Goal: Task Accomplishment & Management: Use online tool/utility

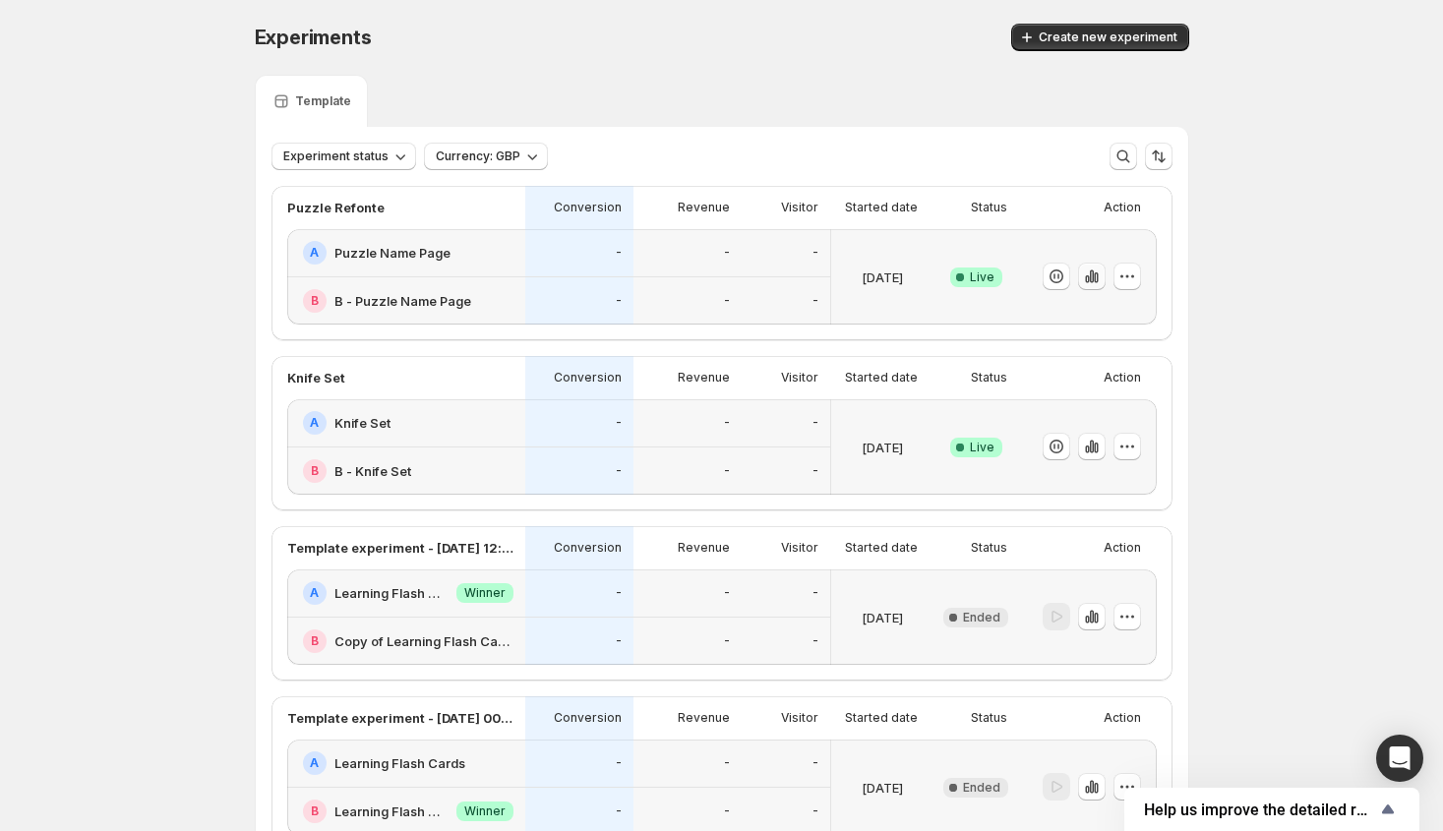
click at [1093, 286] on button "button" at bounding box center [1092, 277] width 28 height 28
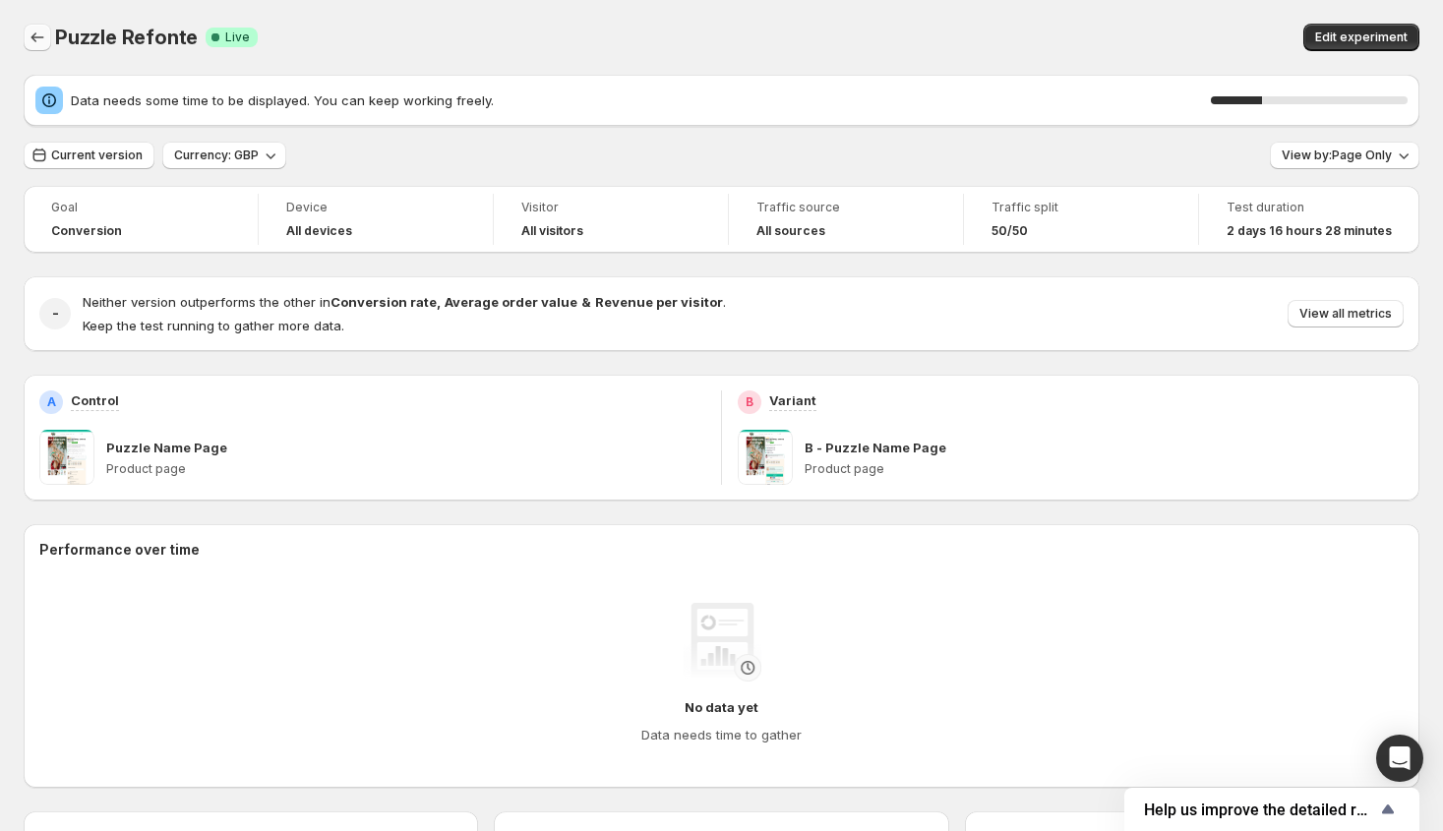
click at [39, 48] on button "Back" at bounding box center [38, 38] width 28 height 28
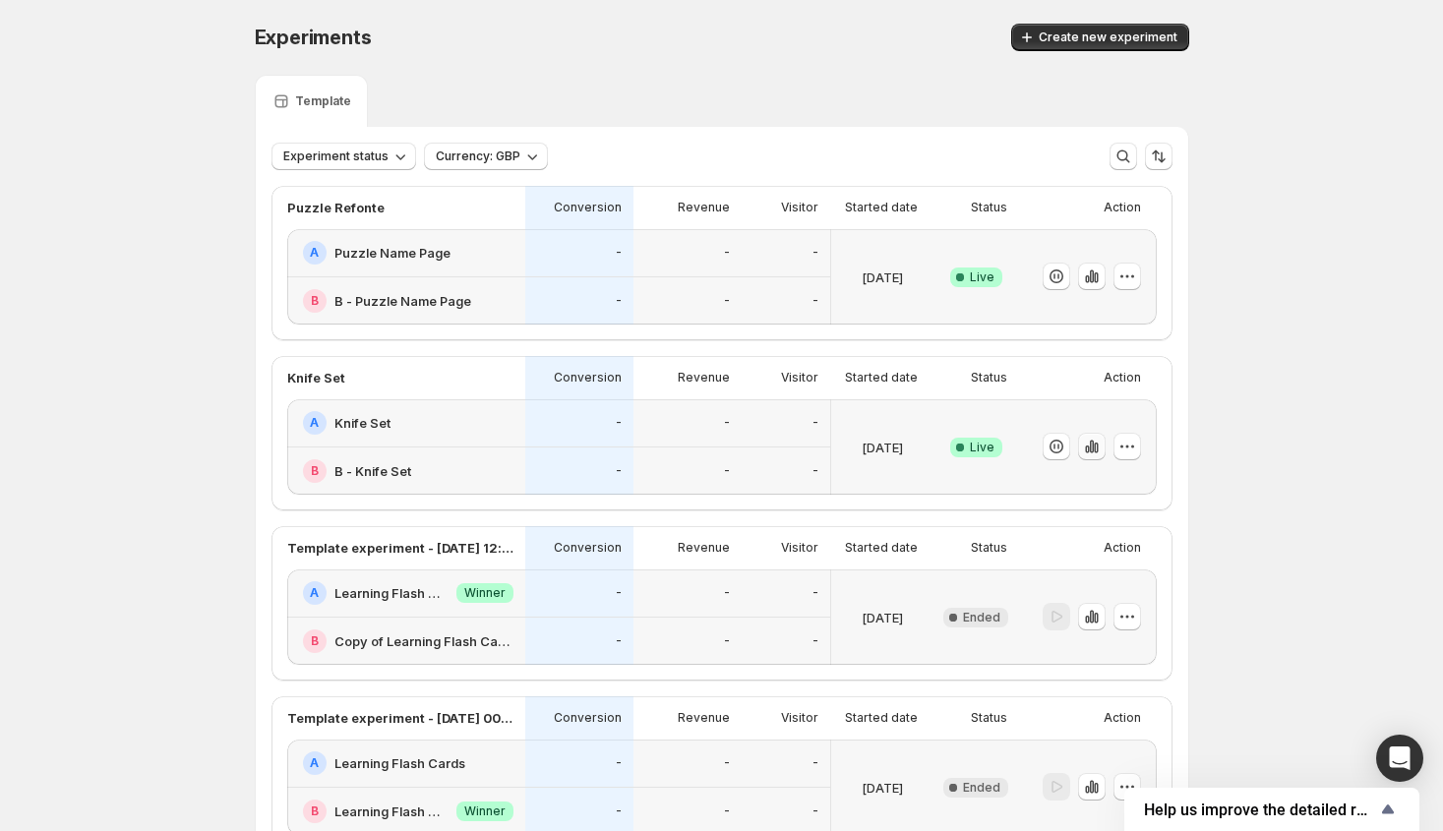
click at [1093, 452] on icon "button" at bounding box center [1092, 447] width 20 height 20
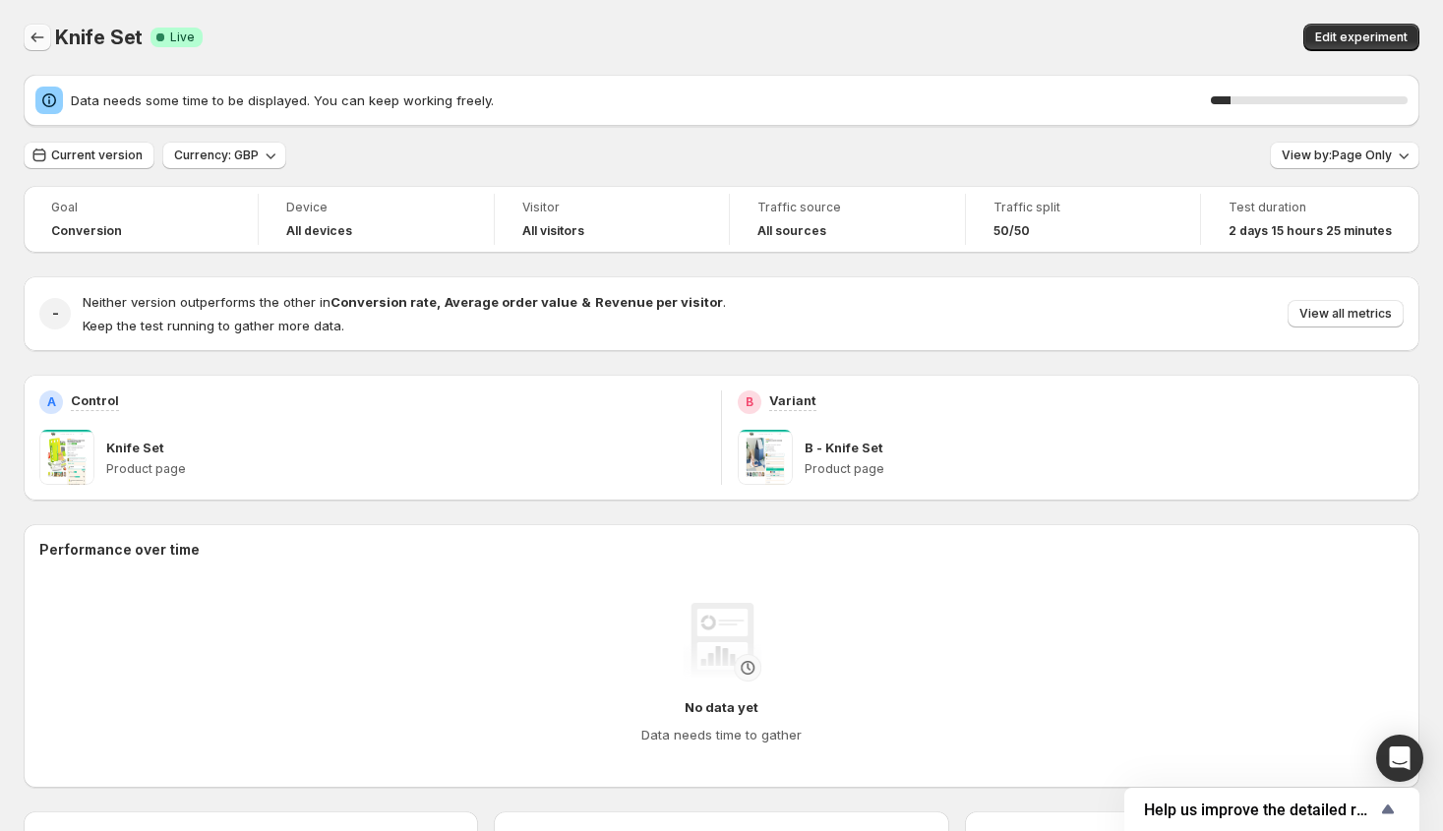
click at [29, 44] on icon "Back" at bounding box center [38, 38] width 20 height 20
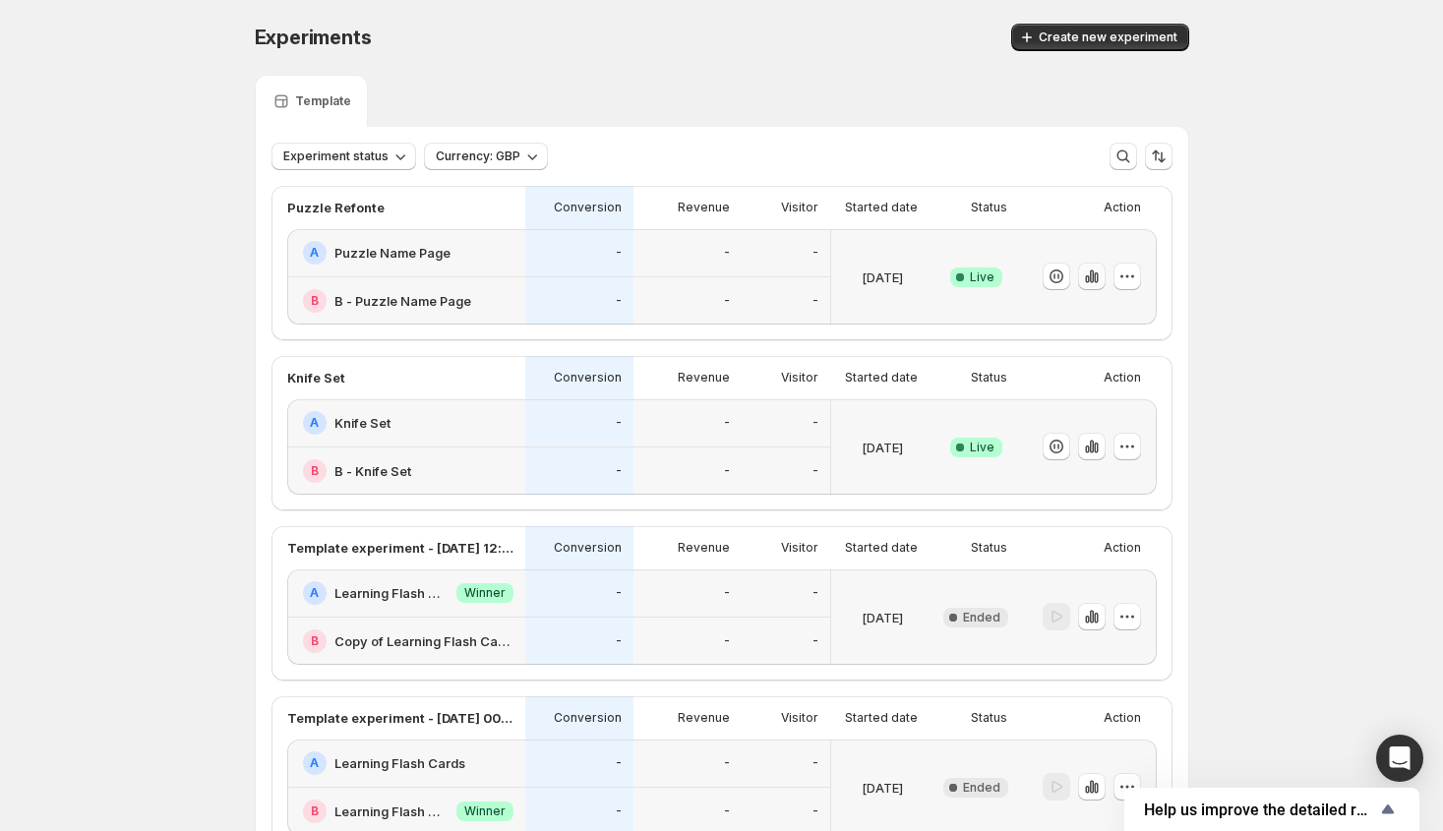
click at [1097, 276] on icon "button" at bounding box center [1095, 277] width 4 height 11
